Goal: Task Accomplishment & Management: Manage account settings

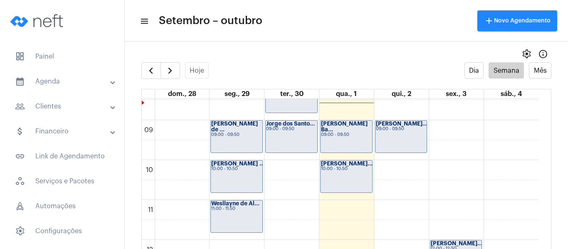
scroll to position [323, 0]
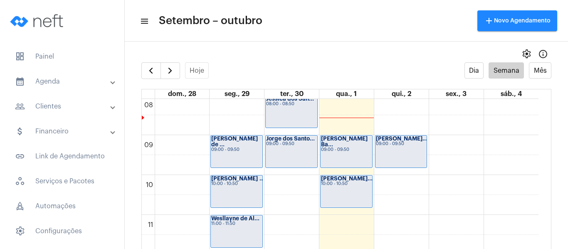
click at [336, 155] on div "[PERSON_NAME] Ba... 09:00 - 09:50" at bounding box center [346, 152] width 52 height 32
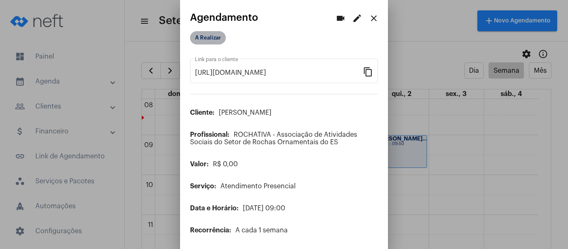
click at [198, 38] on mat-chip "A Realizar" at bounding box center [208, 37] width 36 height 13
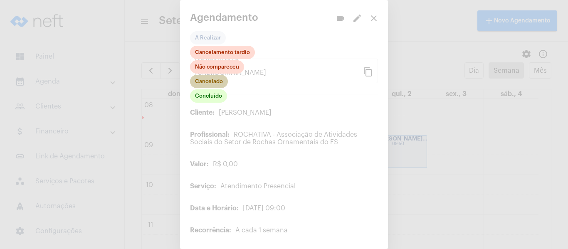
click at [207, 80] on mat-chip "Cancelado" at bounding box center [209, 81] width 38 height 13
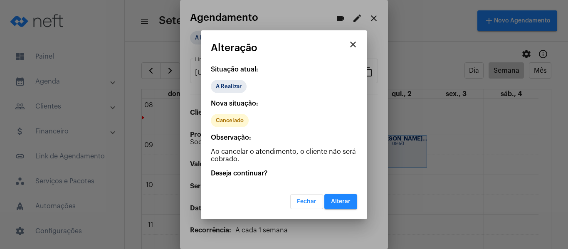
click at [345, 205] on button "Alterar" at bounding box center [340, 201] width 33 height 15
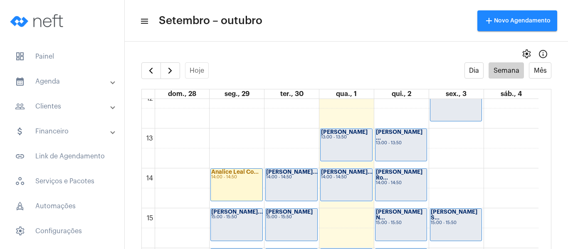
scroll to position [531, 0]
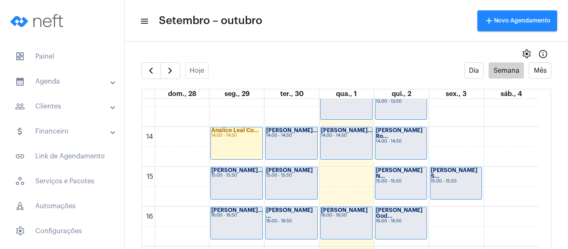
click at [301, 176] on div "15:00 - 15:50" at bounding box center [291, 175] width 51 height 5
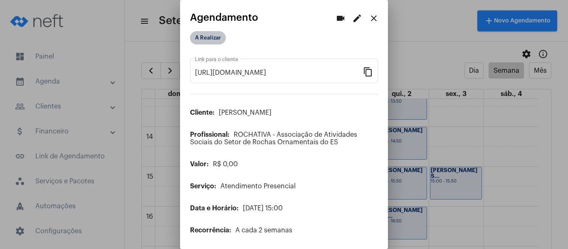
click at [209, 32] on mat-chip "A Realizar" at bounding box center [208, 37] width 36 height 13
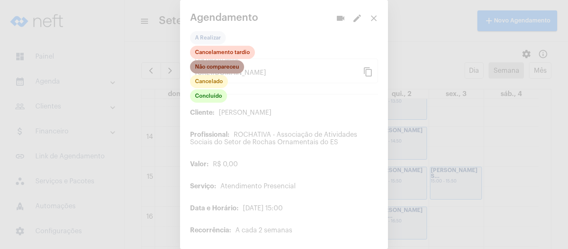
click at [219, 68] on mat-chip "Não compareceu" at bounding box center [217, 66] width 54 height 13
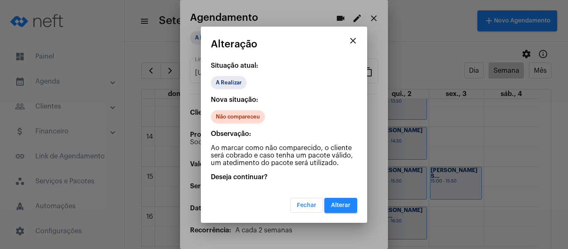
click at [340, 206] on span "Alterar" at bounding box center [341, 205] width 20 height 6
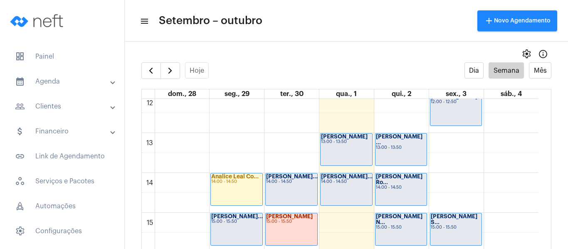
scroll to position [531, 0]
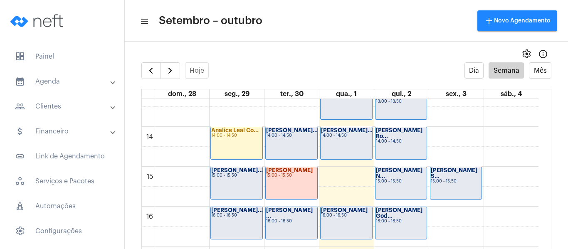
click at [340, 181] on div "00 01 02 03 04 05 06 07 08 09 10 11 12 13 14 15 16 17 18 19 20 21 22 23 [PERSON…" at bounding box center [340, 47] width 397 height 958
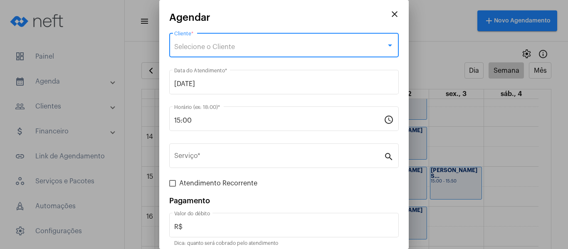
click at [210, 47] on span "Selecione o Cliente" at bounding box center [204, 47] width 61 height 7
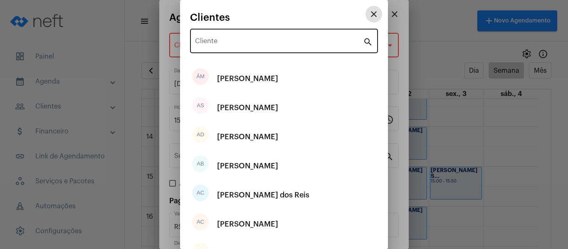
click at [224, 44] on input "Cliente" at bounding box center [279, 42] width 168 height 7
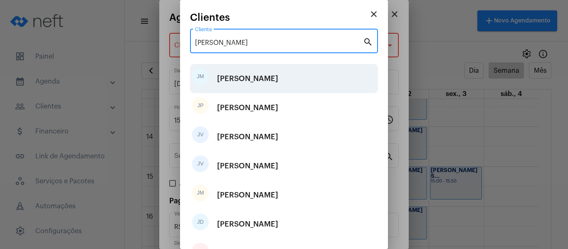
type input "[PERSON_NAME]"
click at [261, 81] on div "[PERSON_NAME]" at bounding box center [247, 78] width 61 height 25
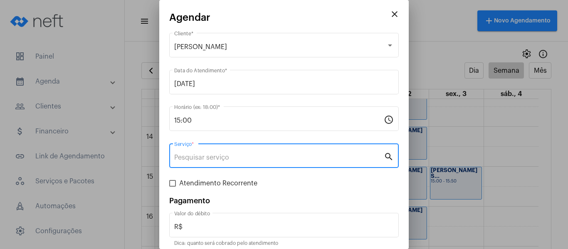
click at [258, 155] on input "Serviço *" at bounding box center [278, 157] width 209 height 7
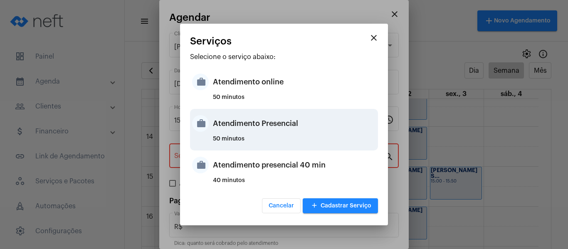
click at [261, 125] on div "Atendimento Presencial" at bounding box center [294, 123] width 163 height 25
type input "Atendimento Presencial"
type input "R$ 0"
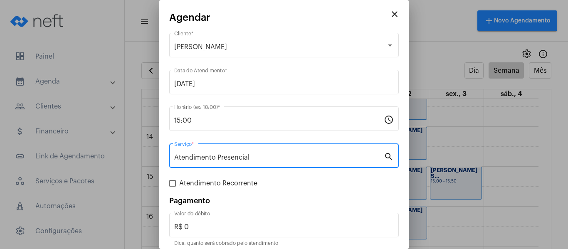
scroll to position [35, 0]
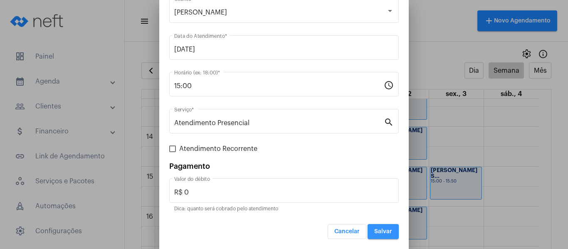
click at [380, 229] on span "Salvar" at bounding box center [383, 232] width 18 height 6
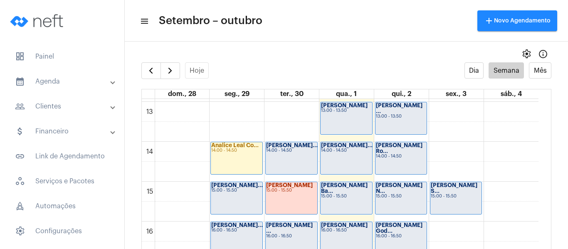
scroll to position [531, 0]
